Goal: Find specific page/section: Find specific page/section

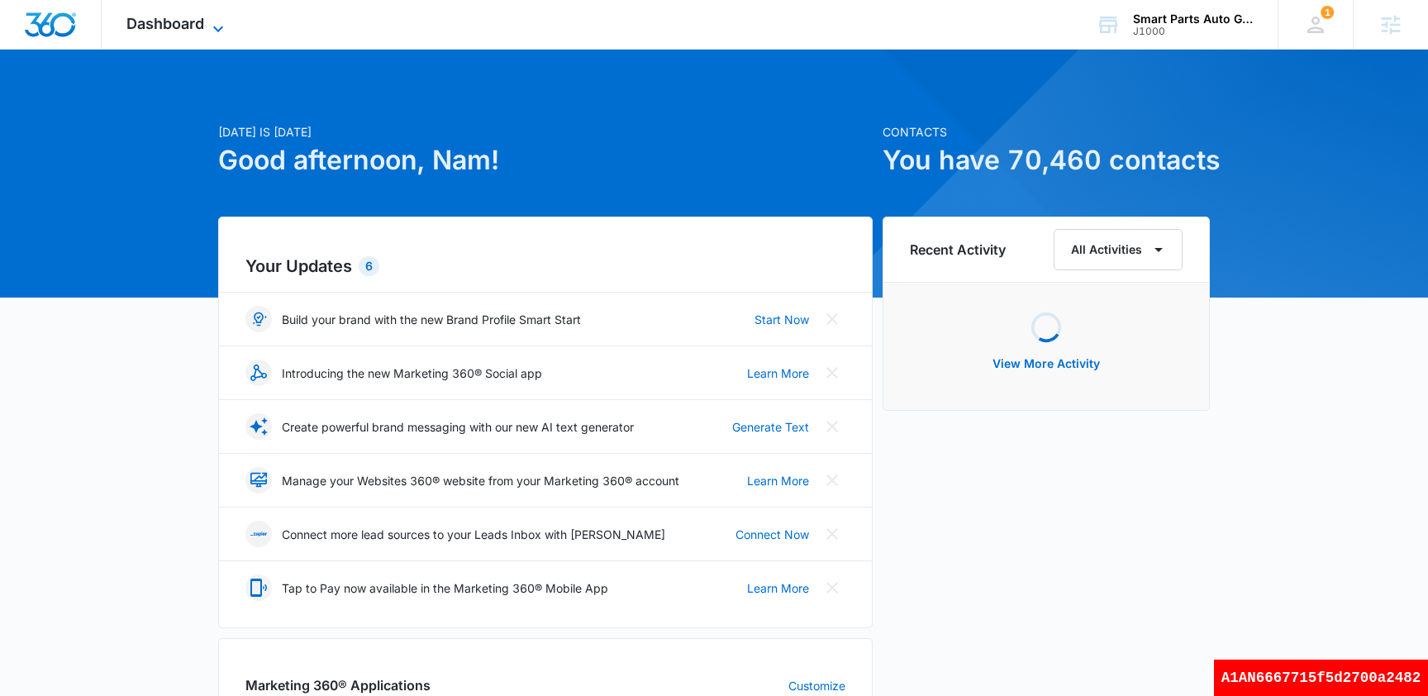
click at [195, 25] on span "Dashboard" at bounding box center [165, 23] width 78 height 17
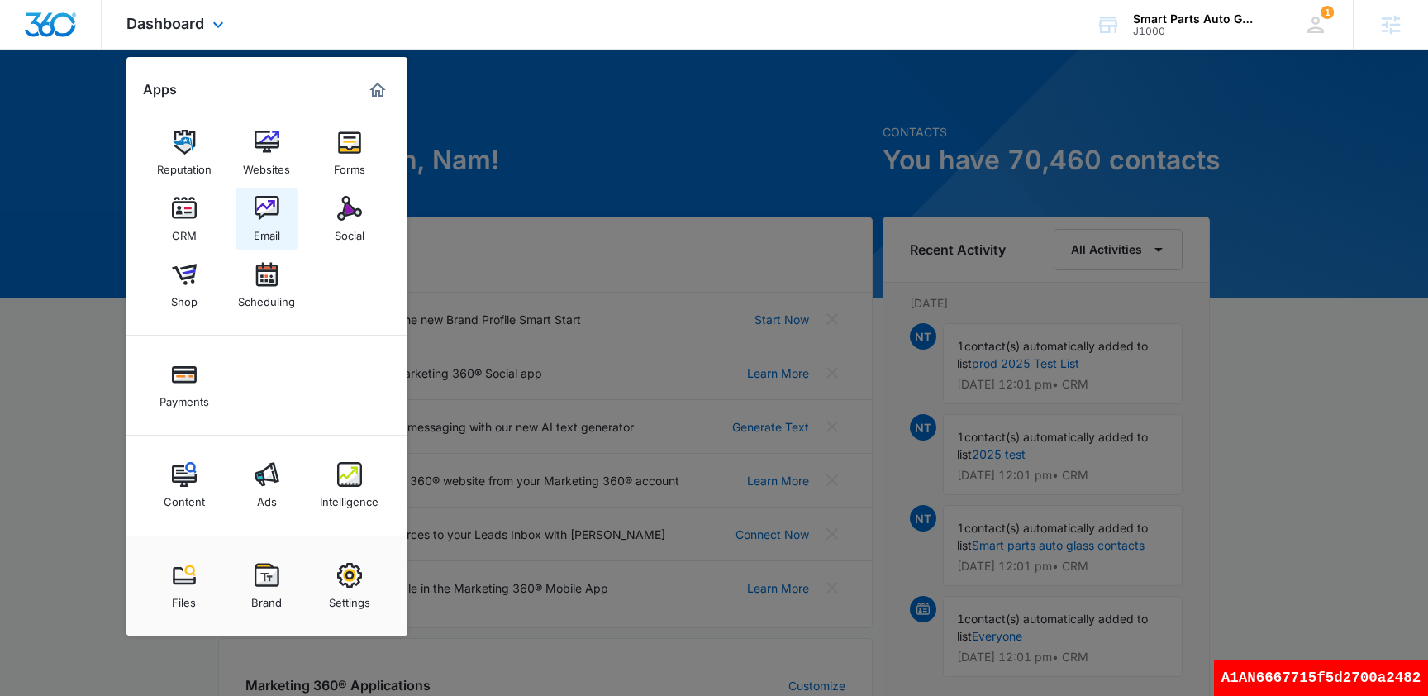
click at [274, 222] on div "Email" at bounding box center [267, 231] width 26 height 21
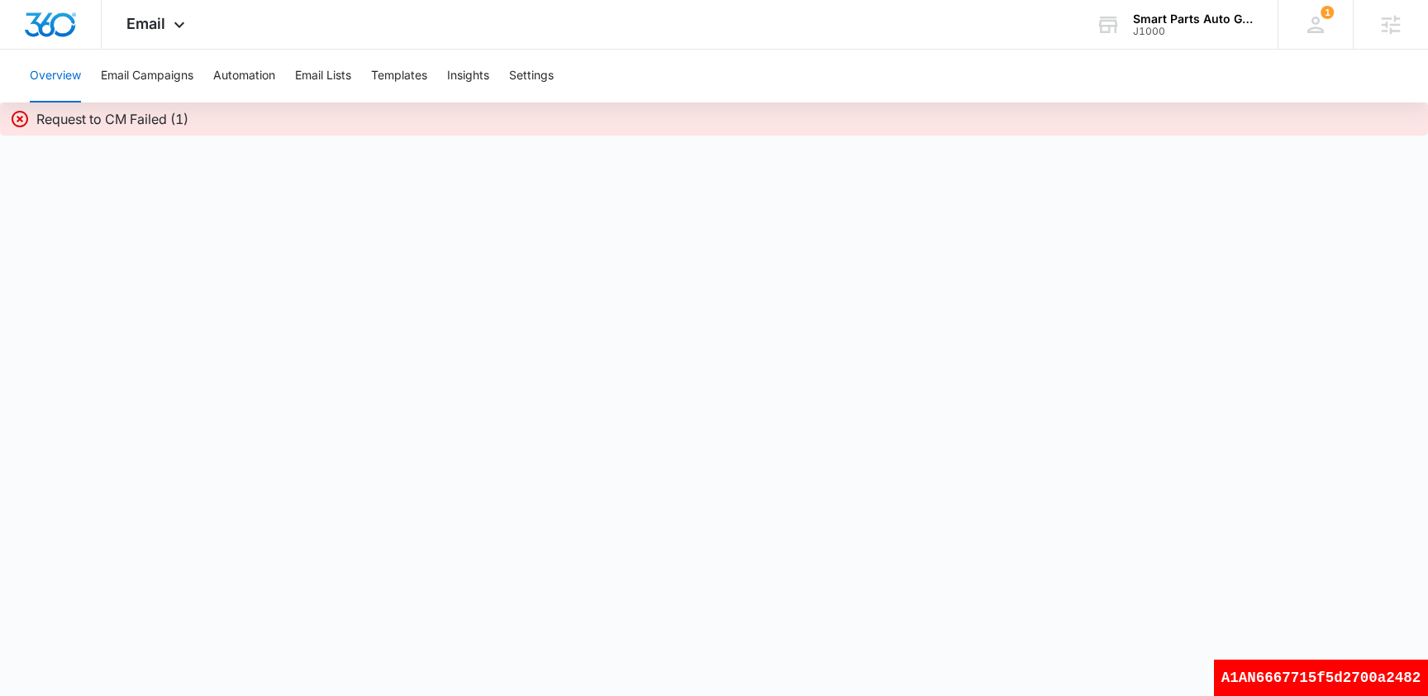
click at [369, 241] on body "Email Apps Reputation Websites Forms CRM Email Social Shop Scheduling Payments …" at bounding box center [714, 348] width 1428 height 696
click at [1177, 26] on div "J1000" at bounding box center [1193, 32] width 121 height 12
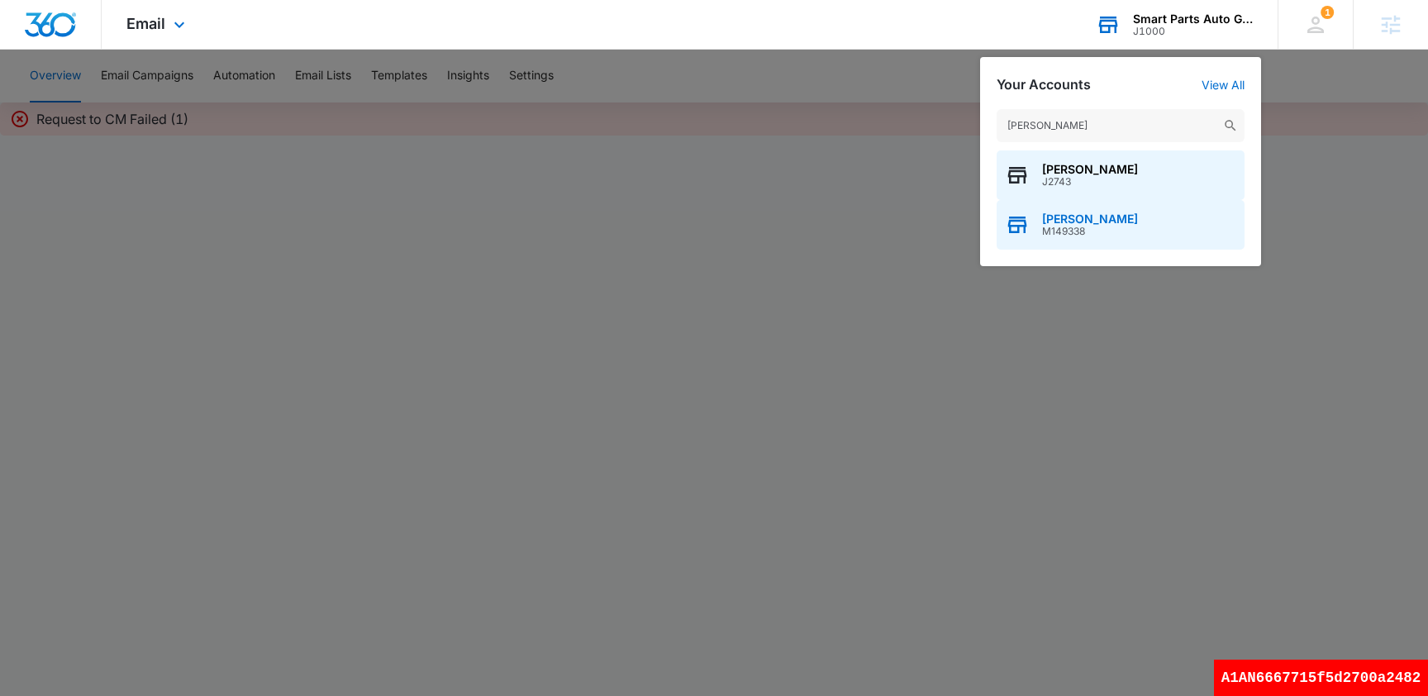
type input "nam truong"
click at [1064, 231] on span "M149338" at bounding box center [1090, 232] width 96 height 12
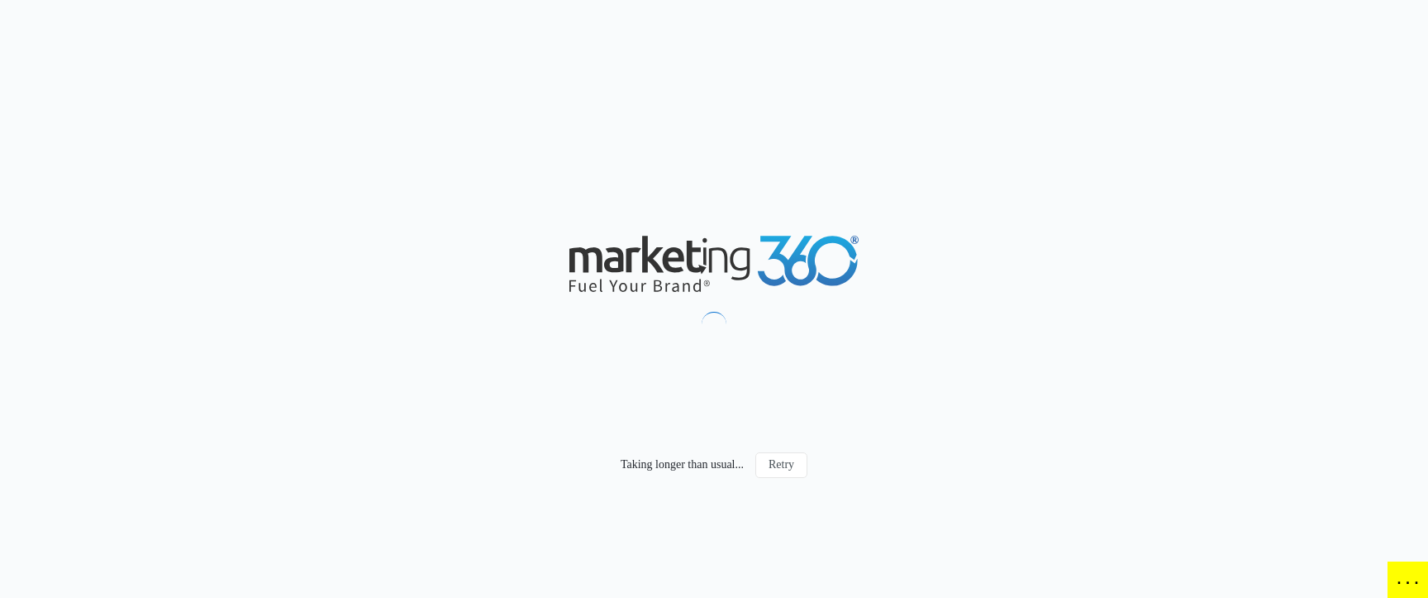
drag, startPoint x: 731, startPoint y: 596, endPoint x: 731, endPoint y: 571, distance: 24.8
click at [731, 571] on div "Taking longer than usual... Retry" at bounding box center [714, 299] width 1428 height 598
